Goal: Information Seeking & Learning: Learn about a topic

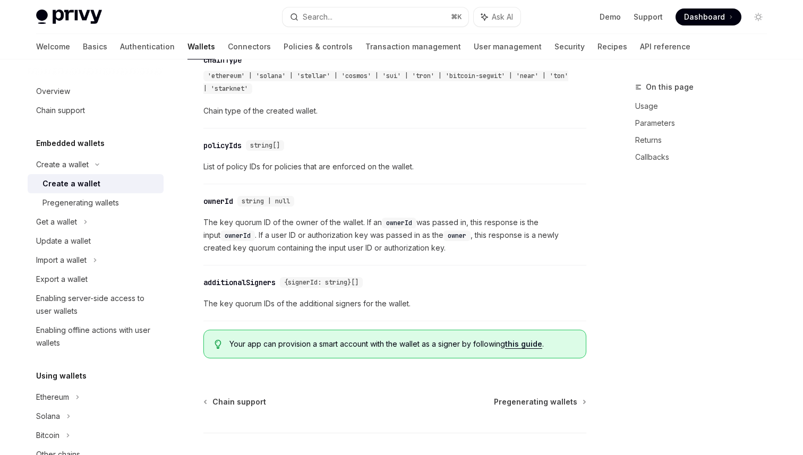
scroll to position [1236, 0]
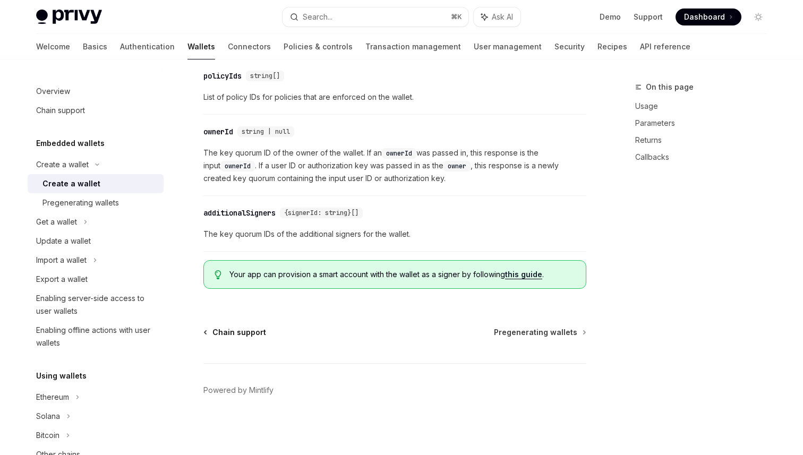
click at [242, 329] on span "Chain support" at bounding box center [239, 332] width 54 height 11
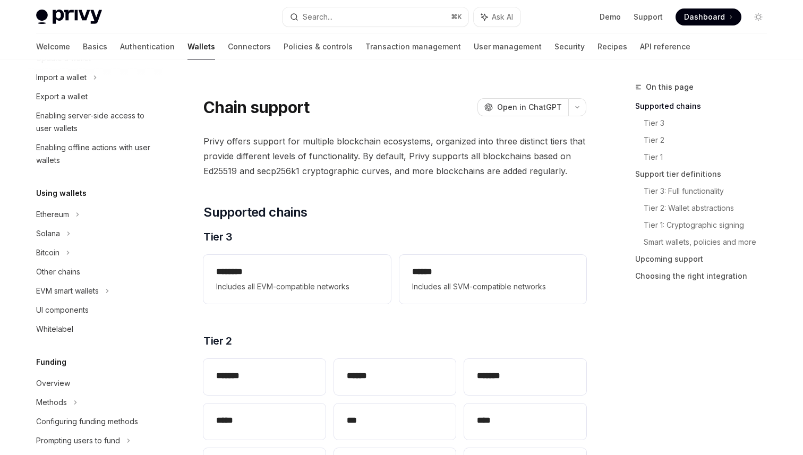
scroll to position [184, 0]
click at [74, 269] on div "Other chains" at bounding box center [58, 270] width 44 height 13
type textarea "*"
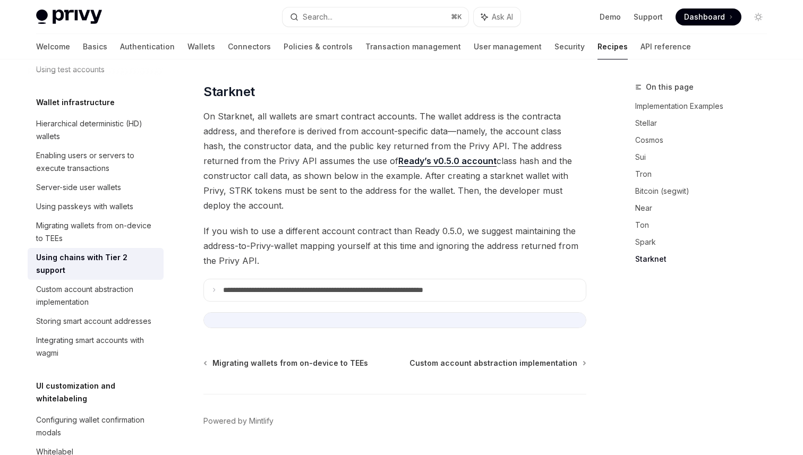
scroll to position [1427, 0]
click at [214, 287] on icon at bounding box center [213, 289] width 5 height 5
